Goal: Task Accomplishment & Management: Manage account settings

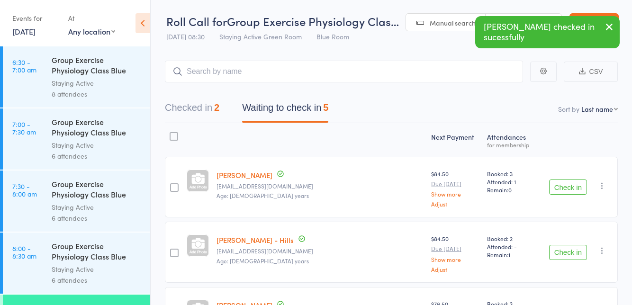
click at [564, 189] on button "Check in" at bounding box center [568, 187] width 38 height 15
click at [558, 200] on div "Check in Check in Send message Add Note Add Task Add Flag Remove [PERSON_NAME] …" at bounding box center [578, 187] width 80 height 61
click at [561, 190] on button "Check in" at bounding box center [568, 187] width 38 height 15
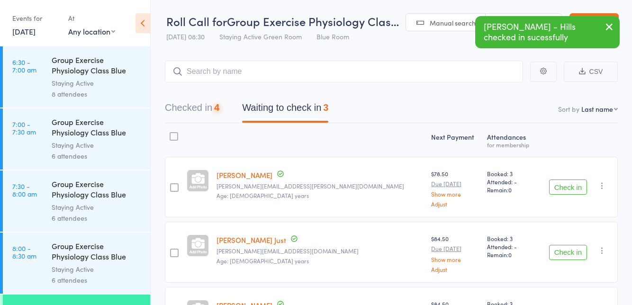
click at [562, 190] on button "Check in" at bounding box center [568, 187] width 38 height 15
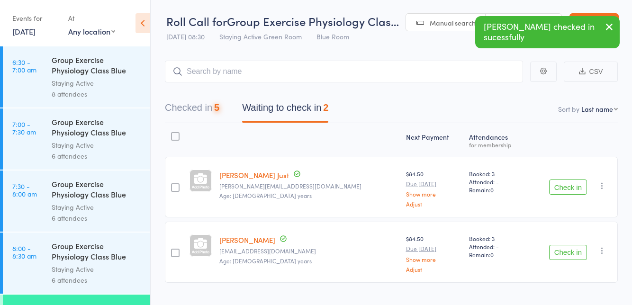
click at [555, 193] on button "Check in" at bounding box center [568, 187] width 38 height 15
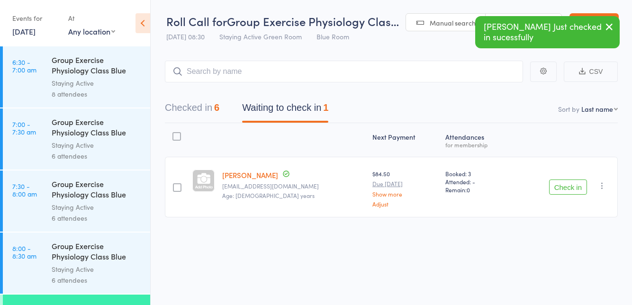
click at [559, 189] on button "Check in" at bounding box center [568, 187] width 38 height 15
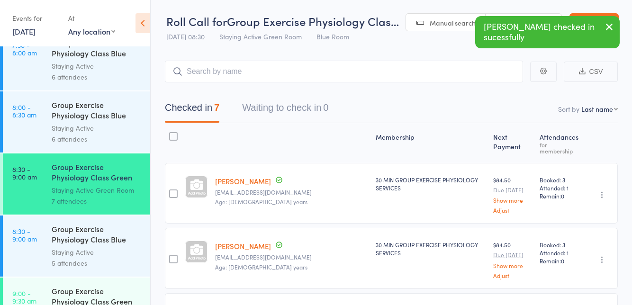
scroll to position [170, 0]
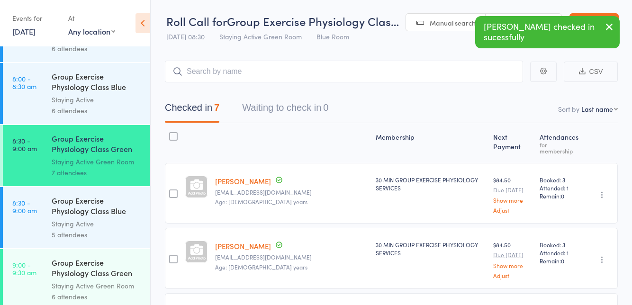
click at [42, 275] on link "9:00 - 9:30 am Group Exercise Physiology Class Green Room Staying Active Green …" at bounding box center [76, 279] width 147 height 61
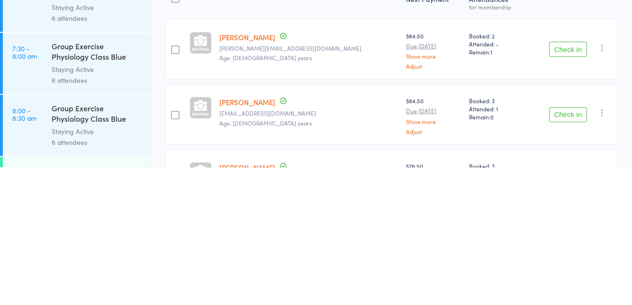
click at [574, 193] on button "Check in" at bounding box center [568, 187] width 38 height 15
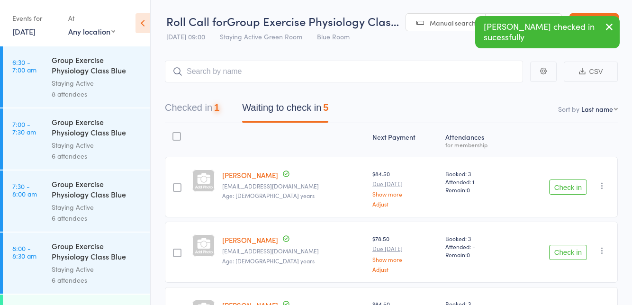
click at [562, 190] on button "Check in" at bounding box center [568, 187] width 38 height 15
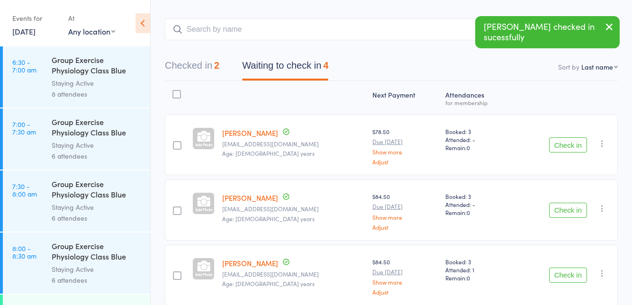
scroll to position [43, 0]
click at [550, 214] on button "Check in" at bounding box center [568, 209] width 38 height 15
click at [564, 208] on button "Check in" at bounding box center [568, 209] width 38 height 15
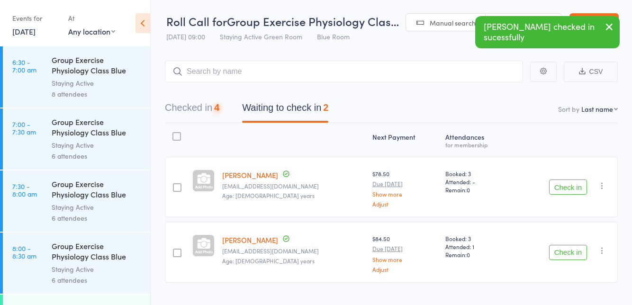
click at [562, 254] on button "Check in" at bounding box center [568, 252] width 38 height 15
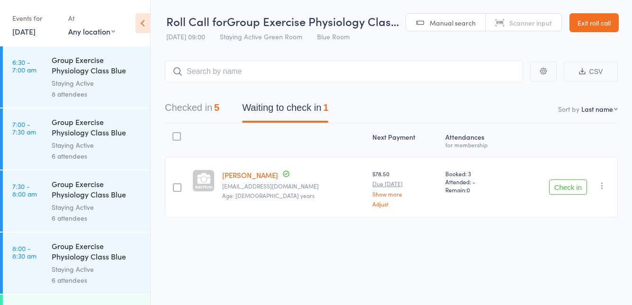
click at [571, 188] on button "Check in" at bounding box center [568, 187] width 38 height 15
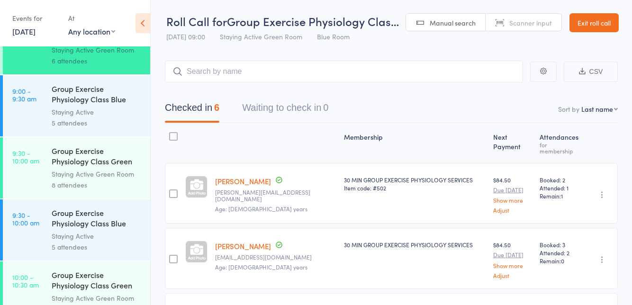
scroll to position [394, 0]
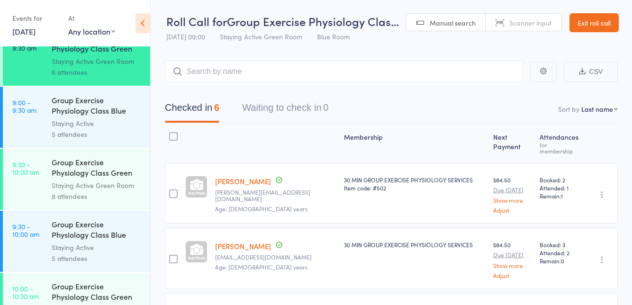
click at [116, 175] on div "Group Exercise Physiology Class Green Room" at bounding box center [97, 168] width 91 height 23
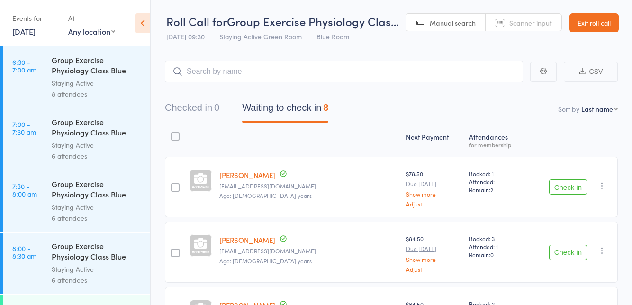
click at [369, 43] on div "Roll Call for Group Exercise Physiology Clas… [DATE] 09:30 Staying Active Green…" at bounding box center [282, 29] width 233 height 33
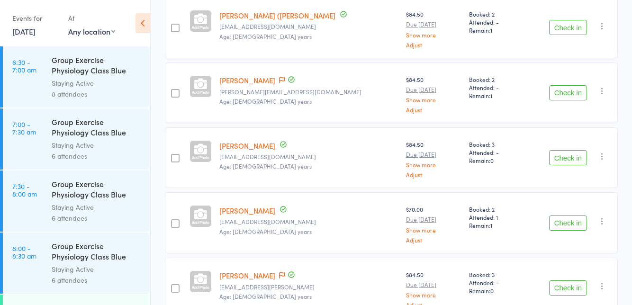
scroll to position [365, 0]
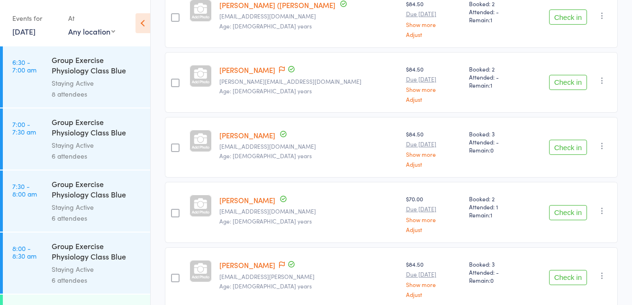
click at [279, 262] on icon at bounding box center [282, 265] width 6 height 7
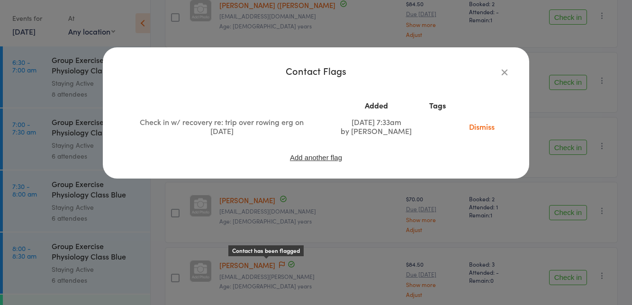
click at [321, 293] on div "Contact Flags Added Tags Check in w/ recovery re: trip over rowing erg on [DATE…" at bounding box center [316, 152] width 632 height 305
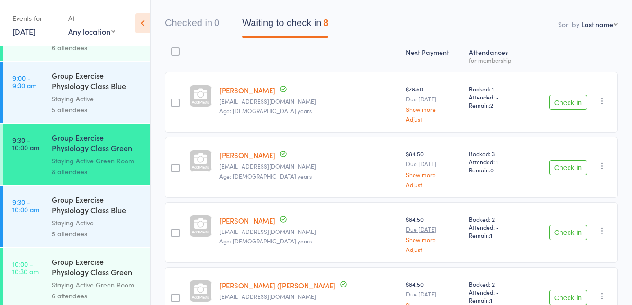
scroll to position [84, 0]
click at [569, 99] on button "Check in" at bounding box center [568, 102] width 38 height 15
click at [557, 105] on button "Check in" at bounding box center [568, 102] width 38 height 15
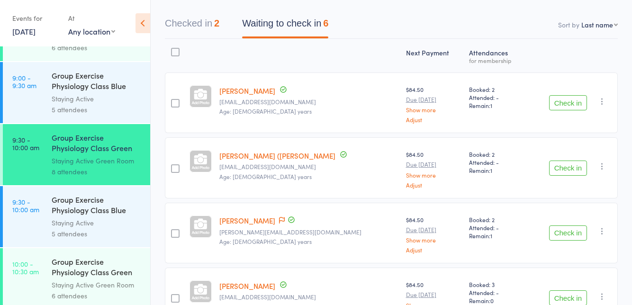
click at [563, 106] on button "Check in" at bounding box center [568, 102] width 38 height 15
click at [570, 106] on button "Check in" at bounding box center [568, 102] width 38 height 15
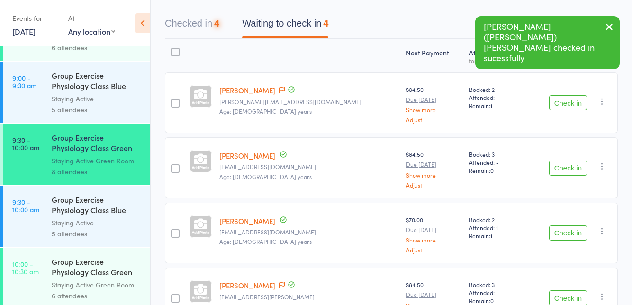
click at [572, 104] on button "Check in" at bounding box center [568, 102] width 38 height 15
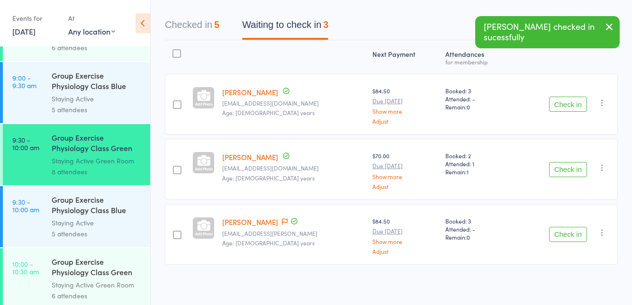
click at [559, 107] on button "Check in" at bounding box center [568, 104] width 38 height 15
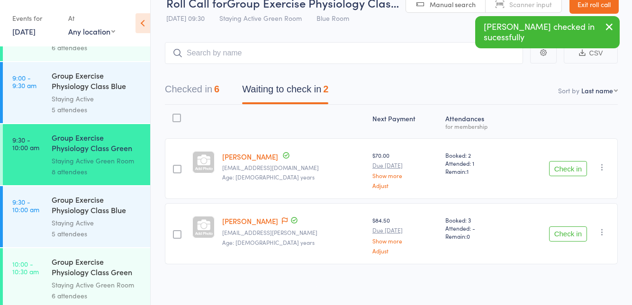
click at [558, 165] on button "Check in" at bounding box center [568, 168] width 38 height 15
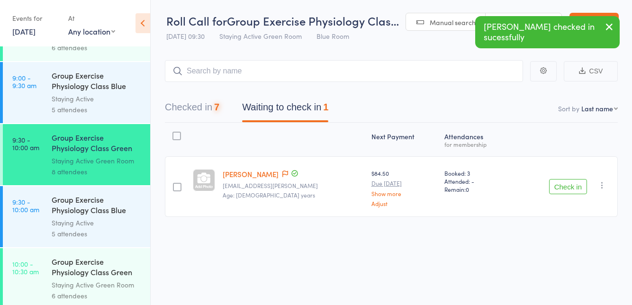
click at [561, 186] on button "Check in" at bounding box center [568, 186] width 38 height 15
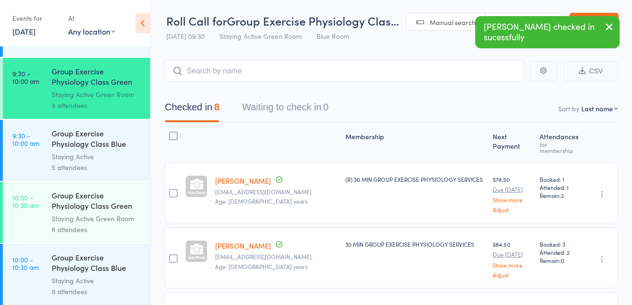
scroll to position [487, 0]
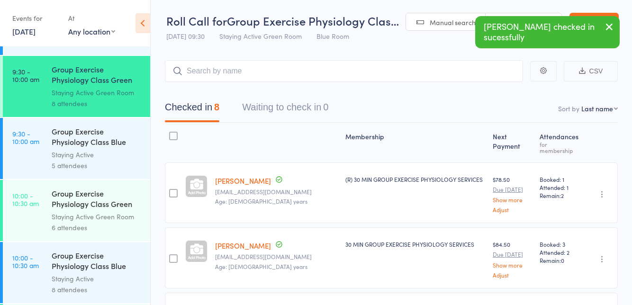
click at [37, 207] on time "10:00 - 10:30 am" at bounding box center [25, 199] width 27 height 15
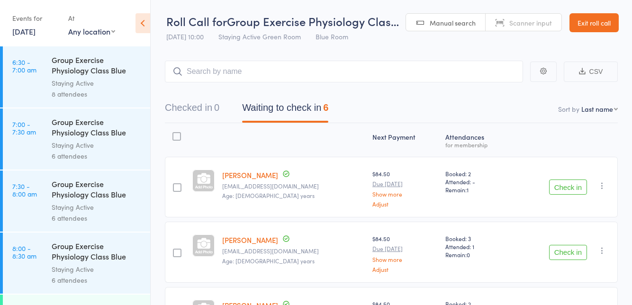
click at [287, 38] on span "Staying Active Green Room" at bounding box center [259, 36] width 82 height 9
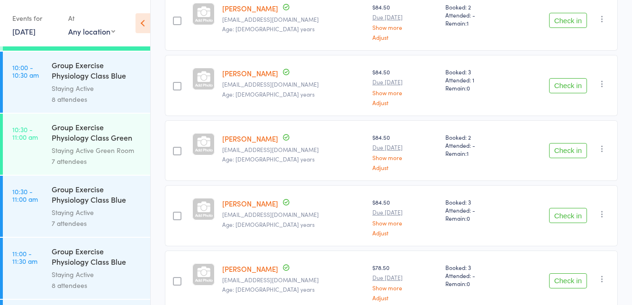
scroll to position [169, 0]
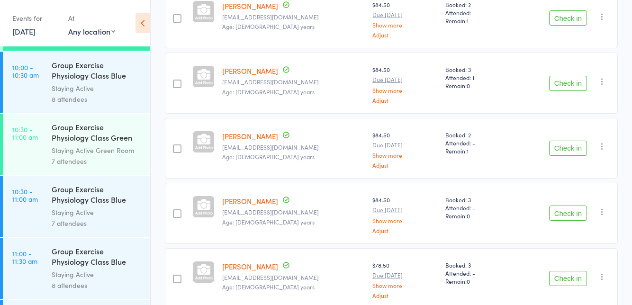
click at [603, 210] on icon "button" at bounding box center [602, 211] width 9 height 9
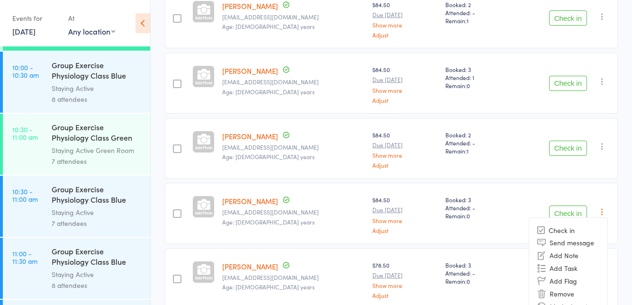
click at [572, 296] on li "Remove" at bounding box center [568, 294] width 78 height 13
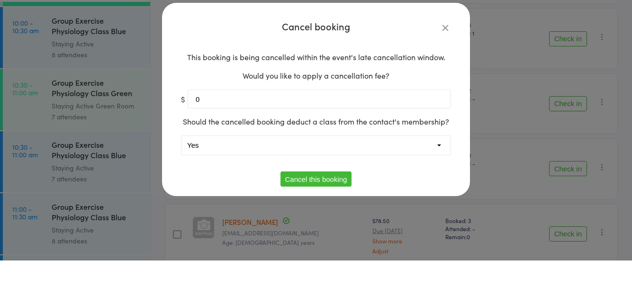
click at [427, 195] on select "Yes No" at bounding box center [316, 190] width 269 height 19
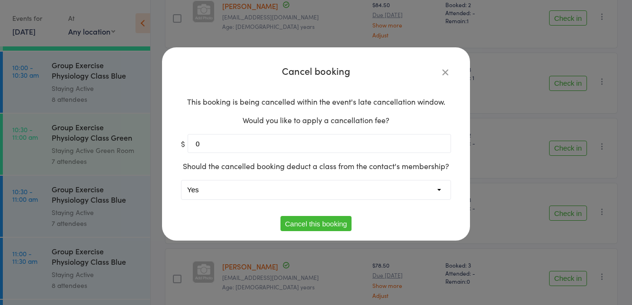
click at [422, 185] on select "Yes No" at bounding box center [316, 190] width 269 height 19
select select "1"
click at [337, 224] on button "Cancel this booking" at bounding box center [317, 223] width 72 height 15
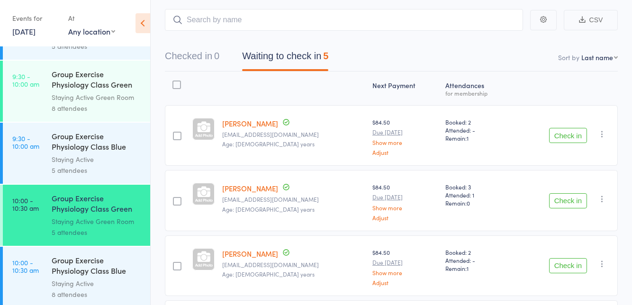
scroll to position [436, 0]
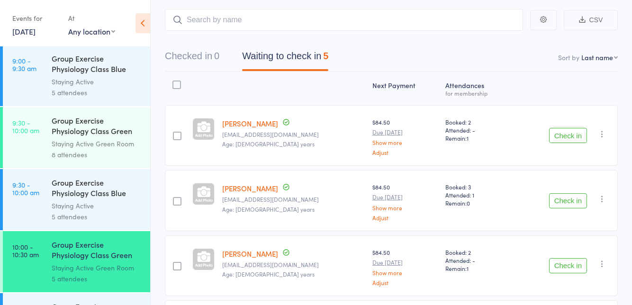
click at [102, 128] on div "Group Exercise Physiology Class Green Room" at bounding box center [97, 126] width 91 height 23
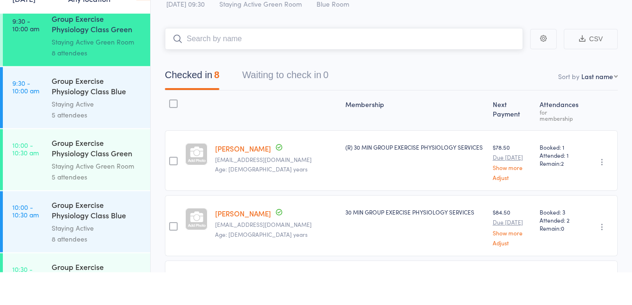
scroll to position [506, 0]
click at [103, 190] on div "Group Exercise Physiology Class Green Room" at bounding box center [97, 180] width 91 height 23
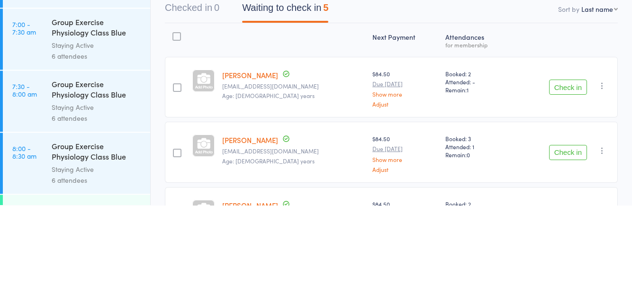
click at [564, 189] on button "Check in" at bounding box center [568, 187] width 38 height 15
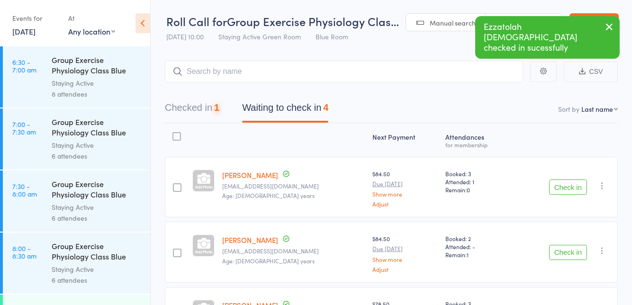
click at [557, 190] on button "Check in" at bounding box center [568, 187] width 38 height 15
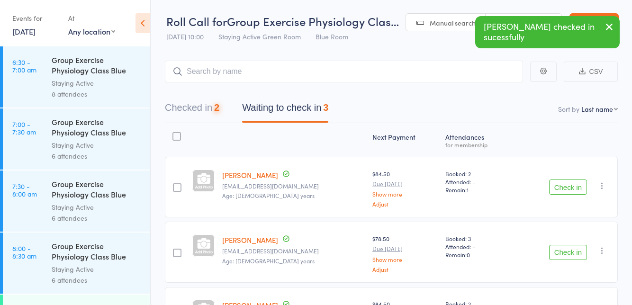
click at [557, 191] on button "Check in" at bounding box center [568, 187] width 38 height 15
click at [563, 190] on button "Check in" at bounding box center [568, 187] width 38 height 15
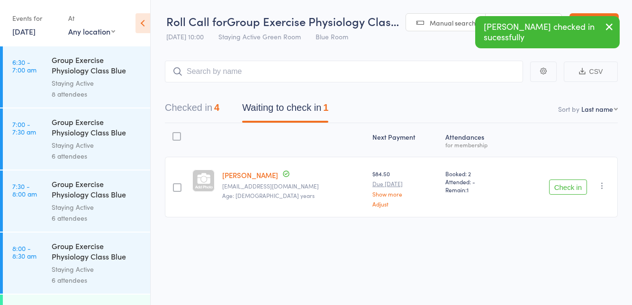
click at [555, 187] on button "Check in" at bounding box center [568, 187] width 38 height 15
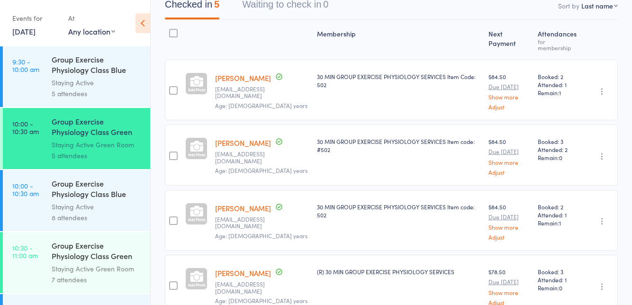
scroll to position [560, 0]
click at [116, 259] on div "Group Exercise Physiology Class Green Room" at bounding box center [97, 250] width 91 height 23
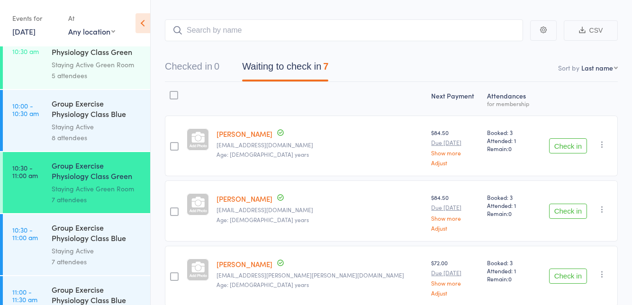
scroll to position [41, 0]
click at [569, 150] on button "Check in" at bounding box center [568, 146] width 38 height 15
click at [565, 149] on button "Check in" at bounding box center [568, 146] width 38 height 15
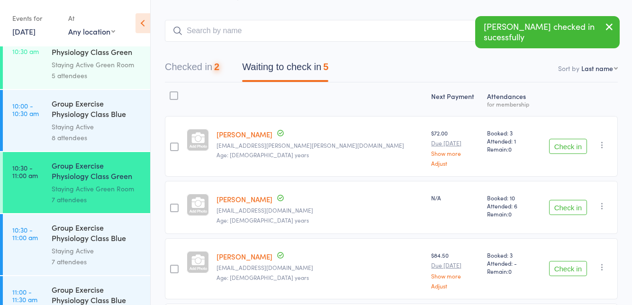
click at [563, 149] on button "Check in" at bounding box center [568, 146] width 38 height 15
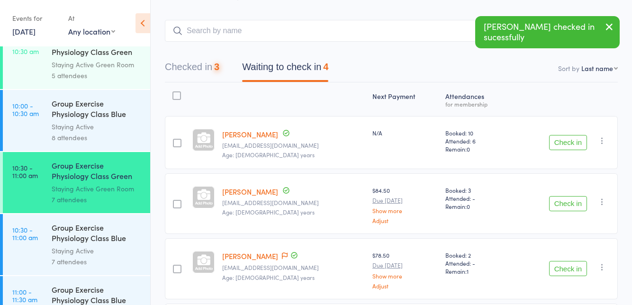
click at [559, 142] on button "Check in" at bounding box center [568, 142] width 38 height 15
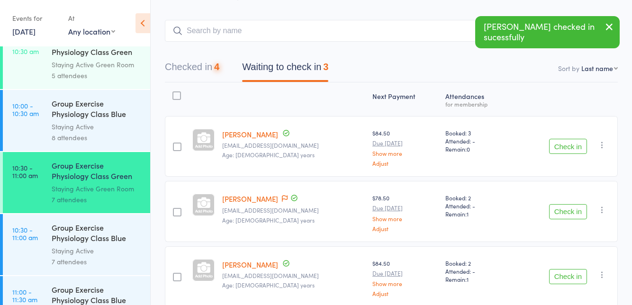
click at [561, 213] on button "Check in" at bounding box center [568, 211] width 38 height 15
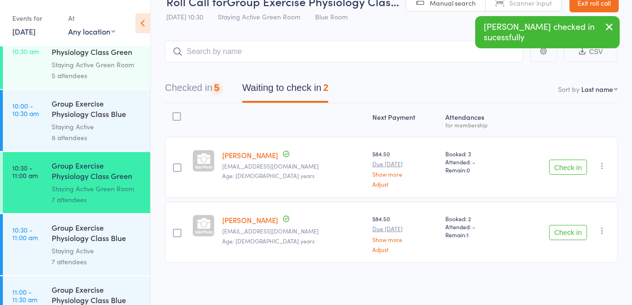
scroll to position [18, 0]
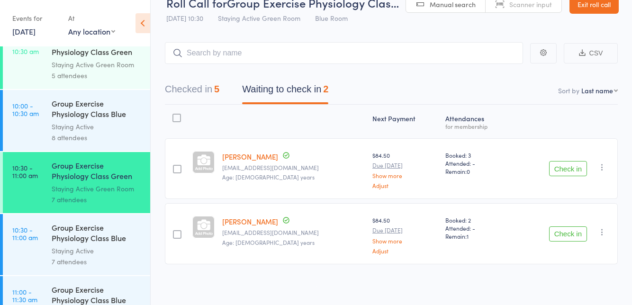
click at [558, 172] on button "Check in" at bounding box center [568, 168] width 38 height 15
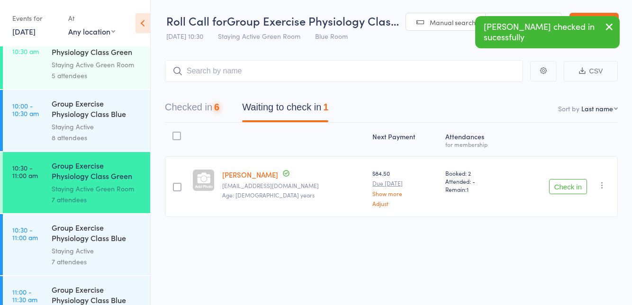
scroll to position [0, 0]
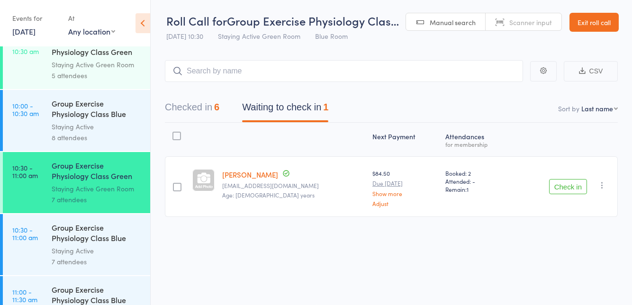
click at [562, 184] on button "Check in" at bounding box center [568, 186] width 38 height 15
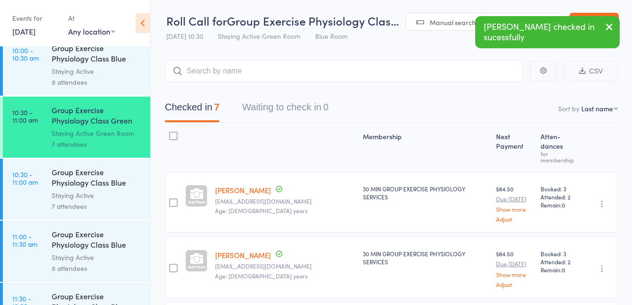
scroll to position [696, 0]
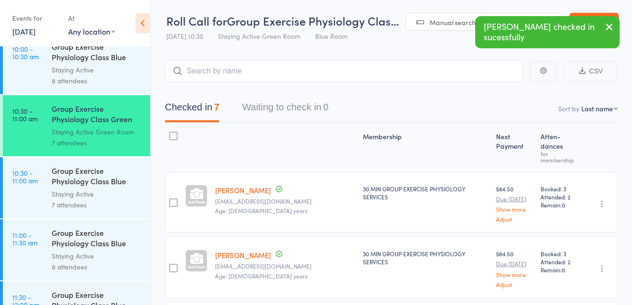
click at [114, 185] on div "Group Exercise Physiology Class Blue Room" at bounding box center [97, 176] width 91 height 23
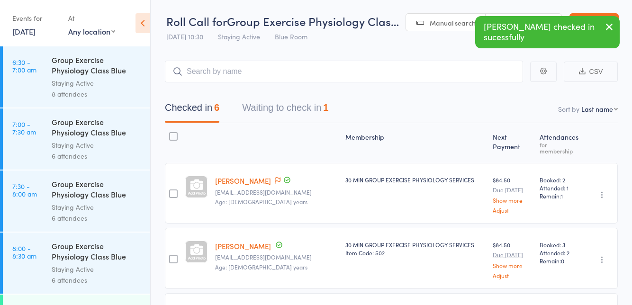
click at [318, 105] on button "Waiting to check in 1" at bounding box center [285, 110] width 86 height 25
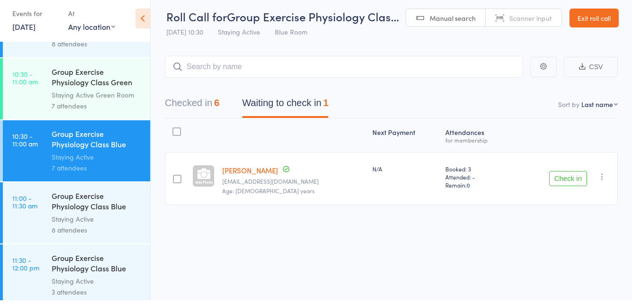
scroll to position [720, 0]
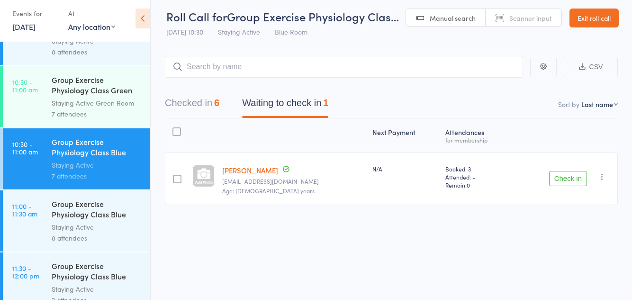
click at [104, 104] on div "Staying Active Green Room" at bounding box center [97, 107] width 91 height 11
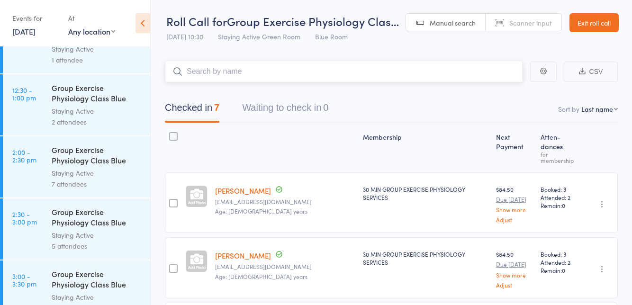
scroll to position [1028, 0]
click at [581, 25] on link "Exit roll call" at bounding box center [594, 22] width 49 height 19
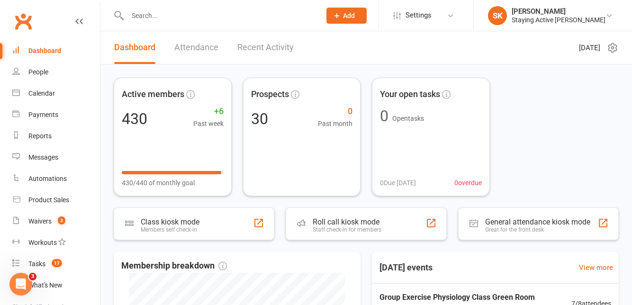
click at [286, 12] on input "text" at bounding box center [220, 15] width 190 height 13
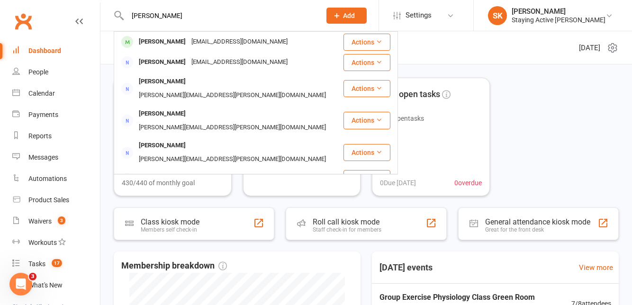
type input "[PERSON_NAME]"
click at [263, 41] on div "[PERSON_NAME] [PERSON_NAME][EMAIL_ADDRESS][DOMAIN_NAME]" at bounding box center [229, 41] width 228 height 19
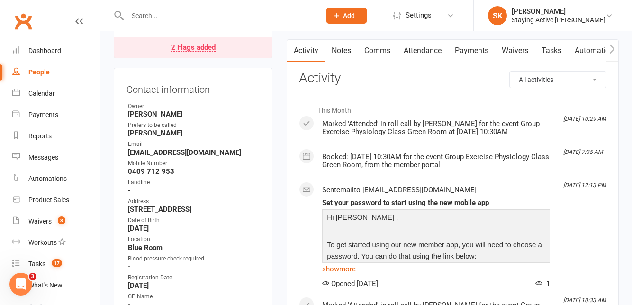
scroll to position [90, 0]
click at [354, 265] on link "show more" at bounding box center [436, 268] width 228 height 13
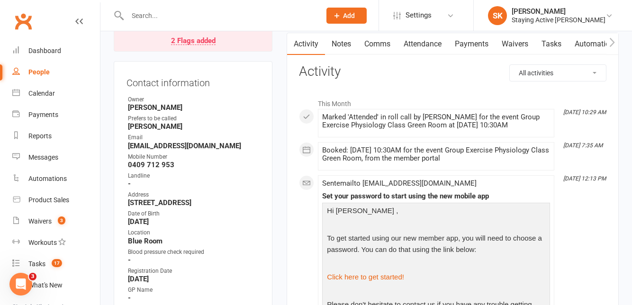
scroll to position [0, 0]
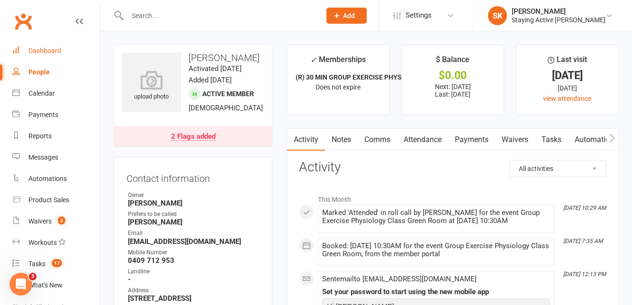
click at [63, 48] on link "Dashboard" at bounding box center [56, 50] width 88 height 21
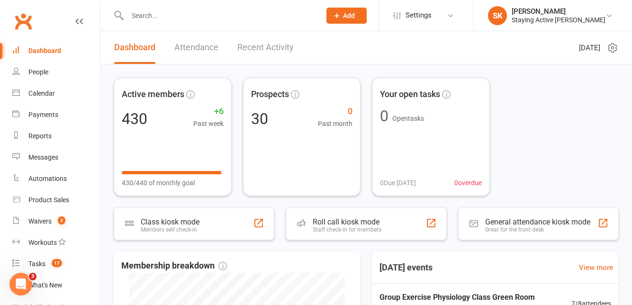
click at [565, 23] on div "Staying Active Gordon" at bounding box center [559, 20] width 94 height 9
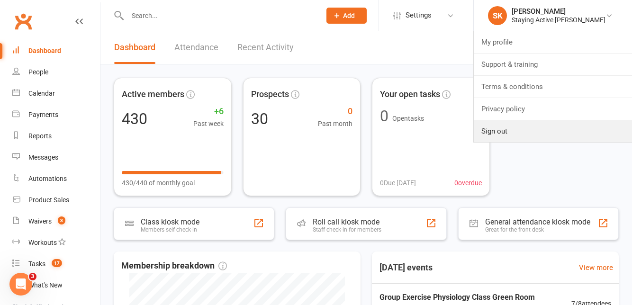
click at [535, 129] on link "Sign out" at bounding box center [553, 131] width 158 height 22
